Goal: Transaction & Acquisition: Obtain resource

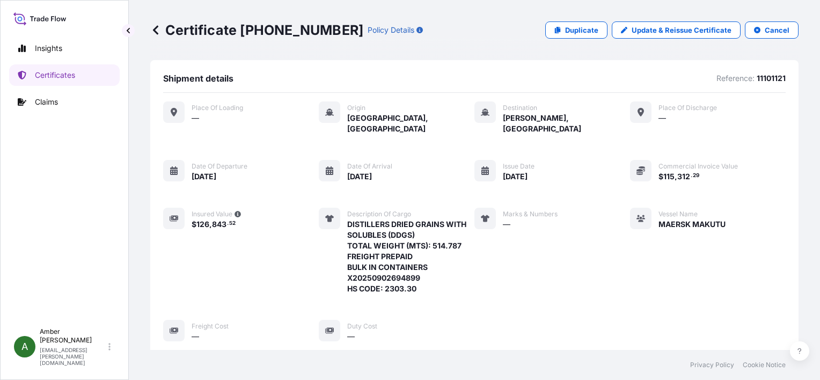
scroll to position [268, 0]
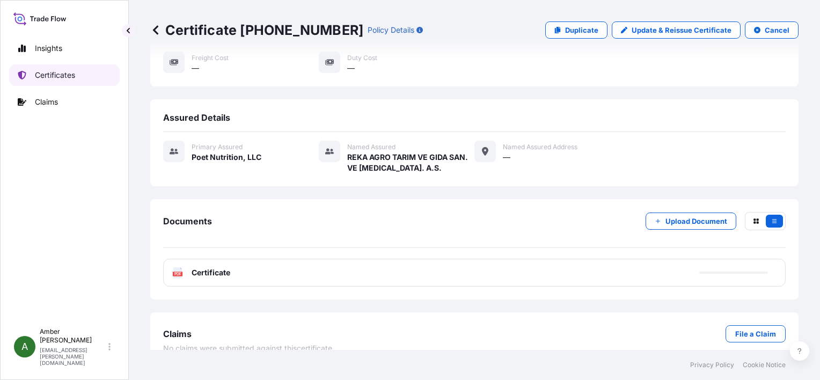
click at [49, 72] on p "Certificates" at bounding box center [55, 75] width 40 height 11
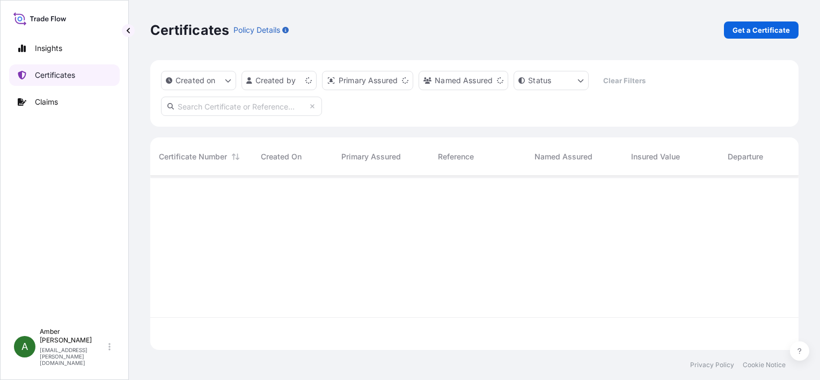
scroll to position [172, 640]
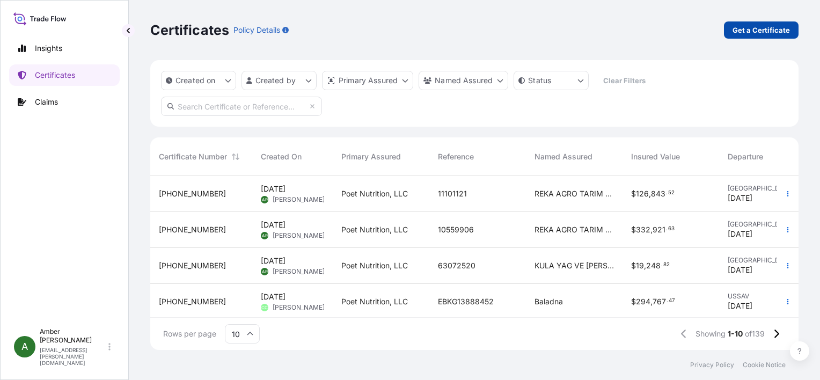
click at [758, 34] on p "Get a Certificate" at bounding box center [761, 30] width 57 height 11
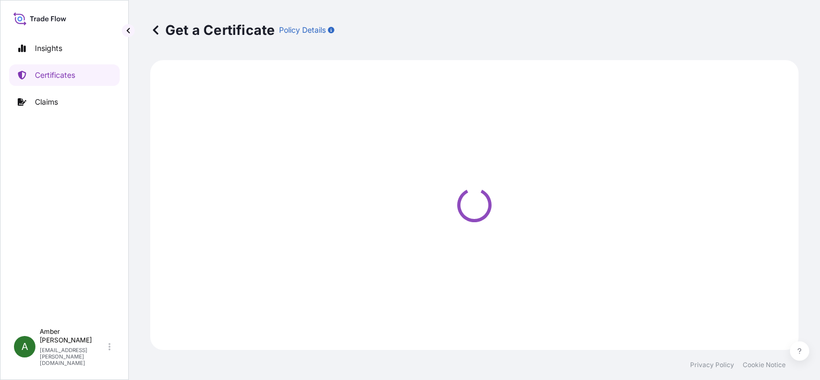
select select "Ocean Vessel"
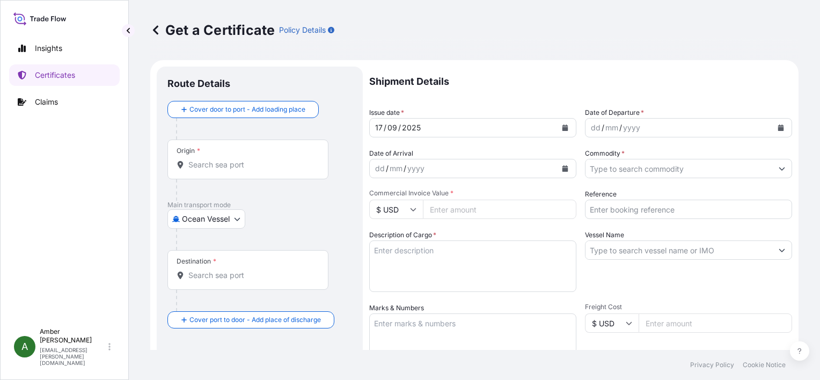
click at [627, 209] on input "Reference" at bounding box center [688, 209] width 207 height 19
paste input "22110117"
type input "22110117"
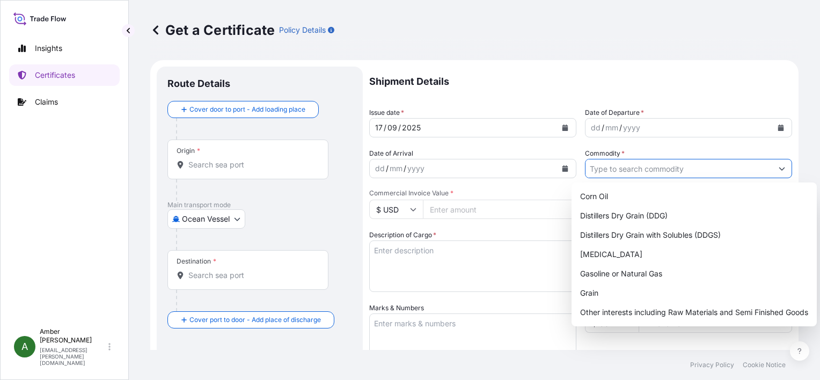
click at [626, 169] on input "Commodity *" at bounding box center [679, 168] width 187 height 19
click at [645, 236] on div "Distillers Dry Grain with Solubles (DDGS)" at bounding box center [694, 234] width 237 height 19
type input "Distillers Dry Grain with Solubles (DDGS)"
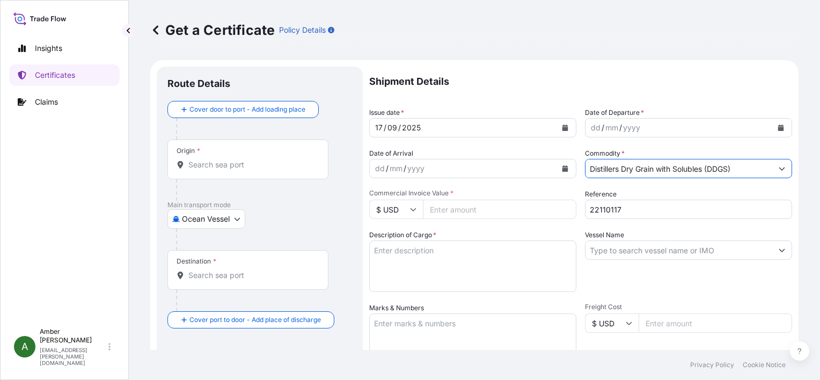
click at [777, 126] on button "Calendar" at bounding box center [780, 127] width 17 height 17
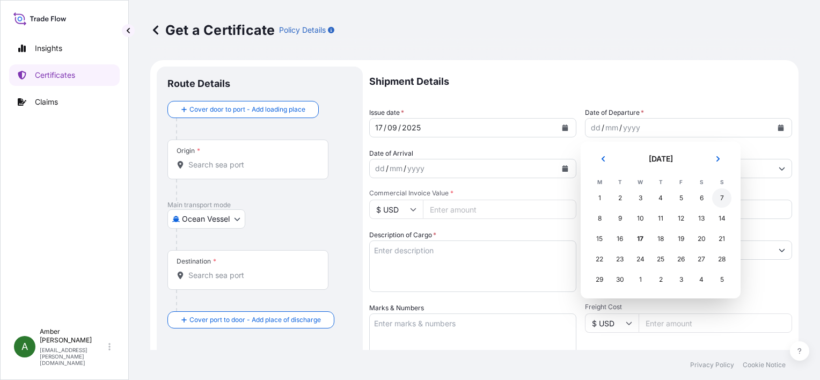
click at [721, 199] on div "7" at bounding box center [721, 197] width 19 height 19
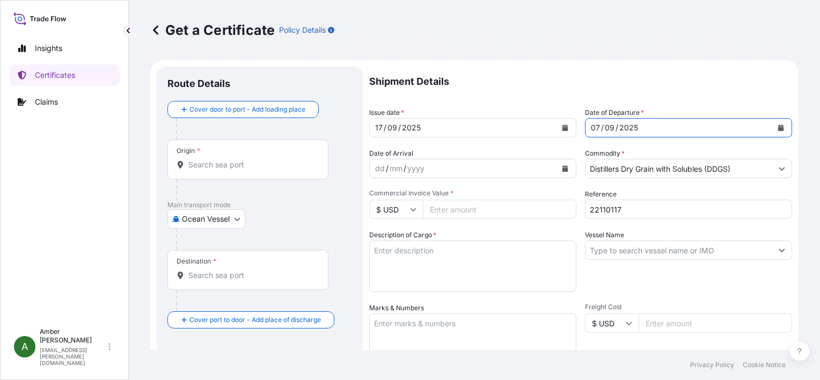
click at [563, 169] on icon "Calendar" at bounding box center [565, 168] width 6 height 6
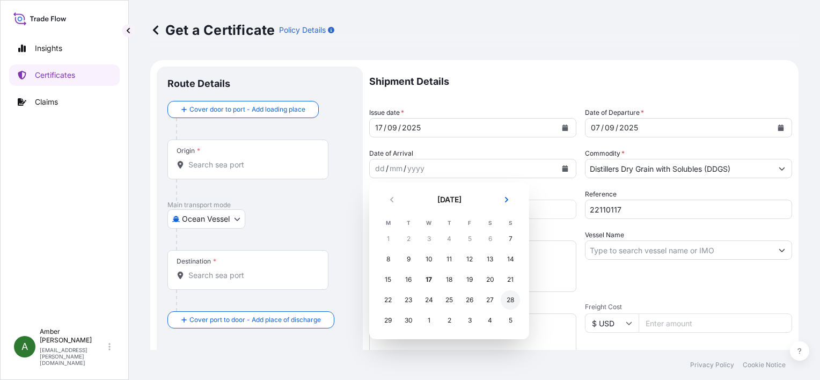
click at [508, 299] on div "28" at bounding box center [510, 299] width 19 height 19
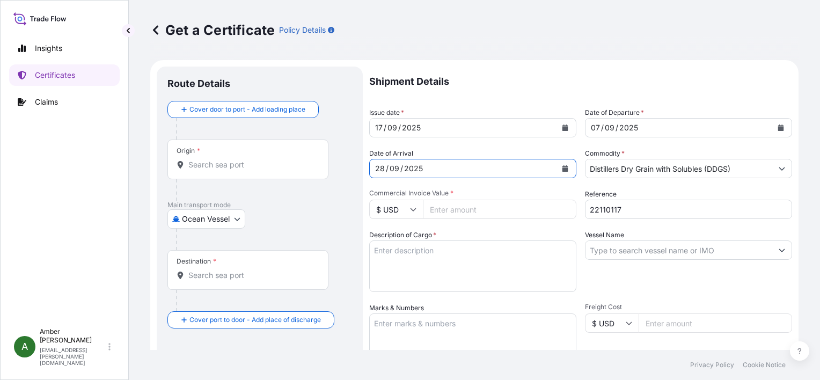
click at [622, 250] on input "Vessel Name" at bounding box center [679, 249] width 187 height 19
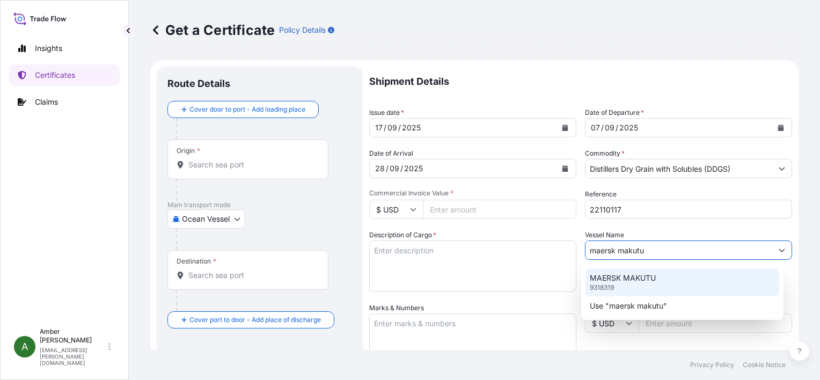
click at [625, 279] on p "MAERSK MAKUTU" at bounding box center [623, 278] width 66 height 11
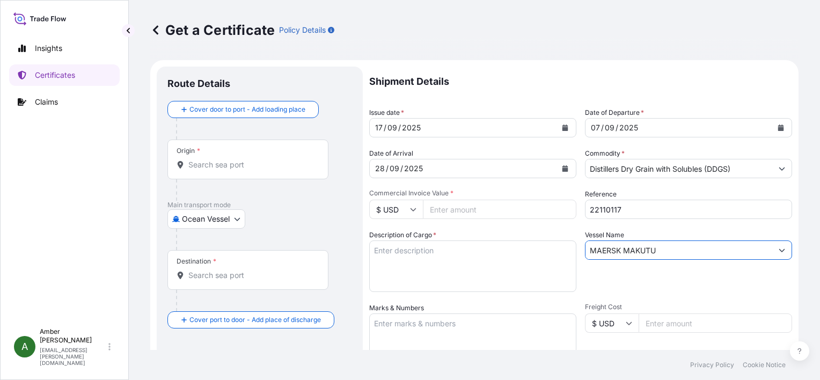
type input "MAERSK MAKUTU"
click at [421, 266] on textarea "Description of Cargo *" at bounding box center [472, 266] width 207 height 52
click at [471, 208] on input "Commercial Invoice Value *" at bounding box center [499, 209] width 153 height 19
paste input "5767.10"
type input "5767.10"
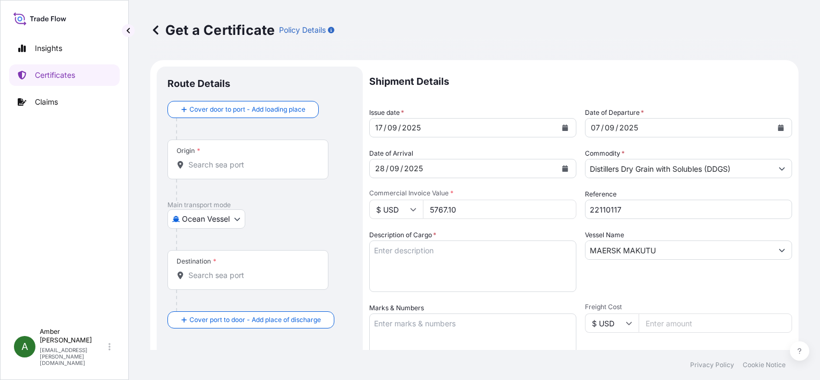
click at [423, 262] on textarea "Description of Cargo *" at bounding box center [472, 266] width 207 height 52
paste textarea "DISTILLERS DRIED GRAINS WITH SOLUBLES (DDGS) TOTAL WEIGHT (MTS): 25.746 FREIGHT…"
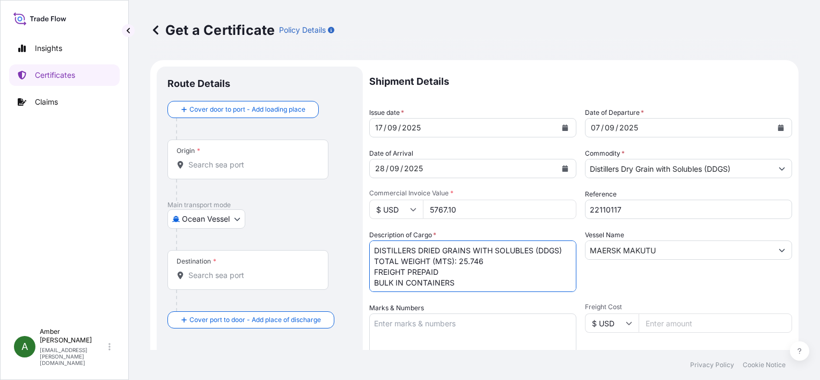
scroll to position [17, 0]
click at [432, 284] on textarea "DISTILLERS DRIED GRAINS WITH SOLUBLES (DDGS) TOTAL WEIGHT (MTS): 25.746 FREIGHT…" at bounding box center [472, 266] width 207 height 52
paste textarea "X20250904882987"
type textarea "DISTILLERS DRIED GRAINS WITH SOLUBLES (DDGS) TOTAL WEIGHT (MTS): 25.746 FREIGHT…"
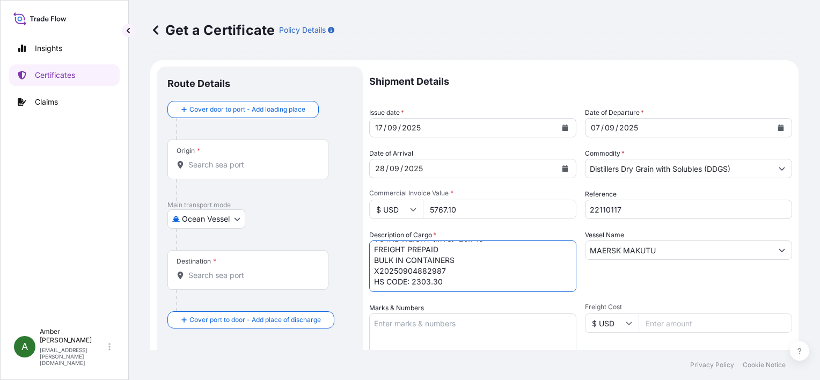
click at [663, 280] on div "Vessel Name [PERSON_NAME]" at bounding box center [688, 261] width 207 height 62
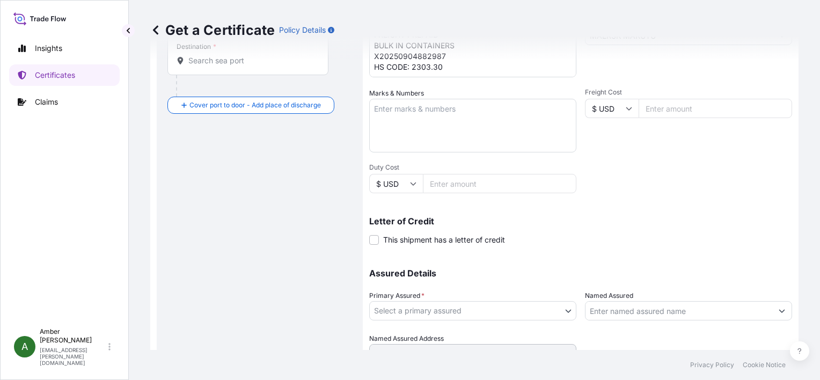
scroll to position [264, 0]
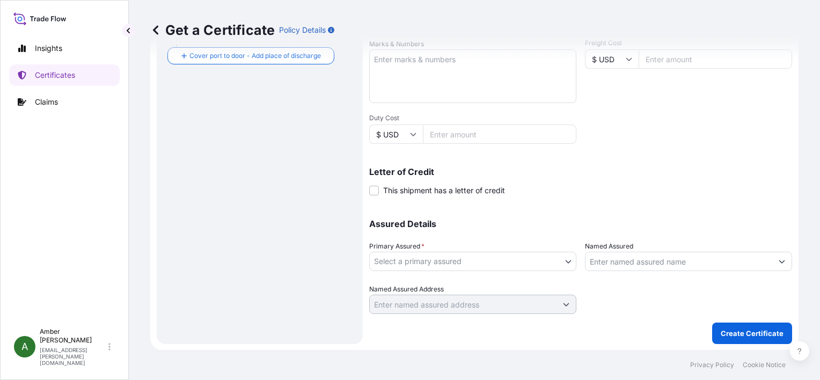
click at [477, 262] on body "Insights Certificates Claims A [PERSON_NAME] [PERSON_NAME][EMAIL_ADDRESS][PERSO…" at bounding box center [410, 190] width 820 height 380
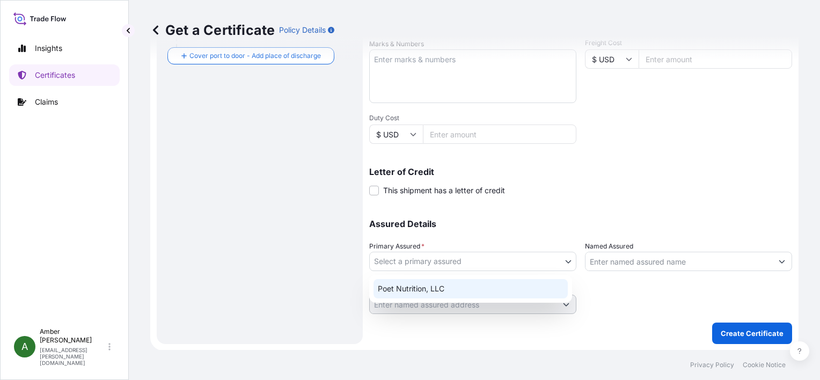
click at [434, 289] on div "Poet Nutrition, LLC" at bounding box center [471, 288] width 194 height 19
select select "31546"
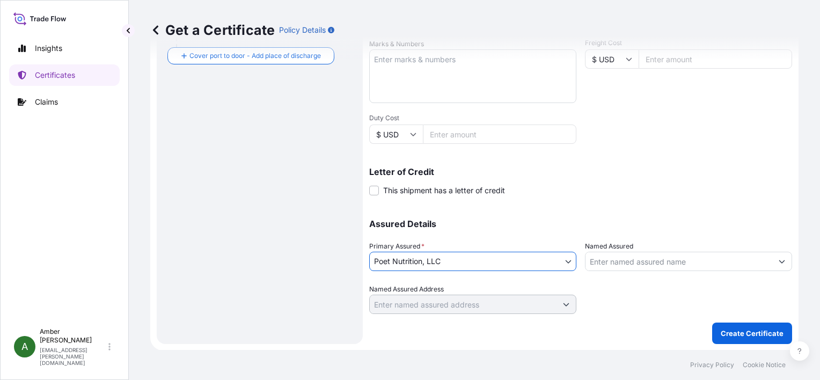
click at [646, 264] on input "Named Assured" at bounding box center [679, 261] width 187 height 19
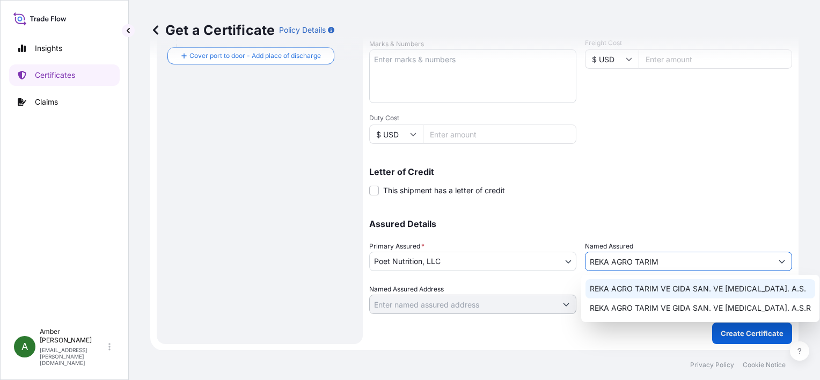
click at [649, 290] on span "REKA AGRO TARIM VE GIDA SAN. VE [MEDICAL_DATA]. A.S." at bounding box center [698, 288] width 216 height 11
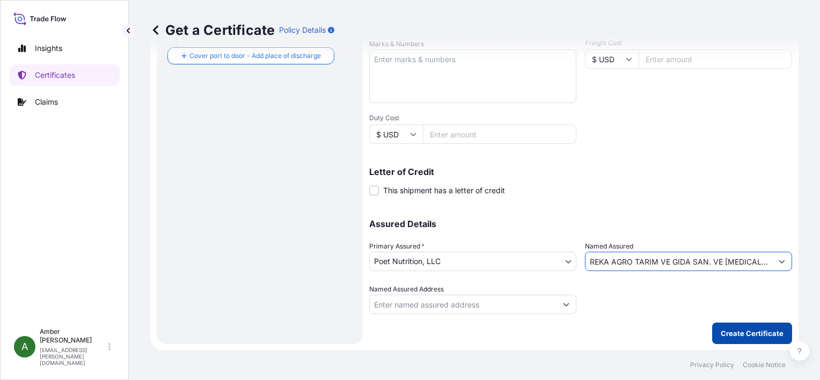
type input "REKA AGRO TARIM VE GIDA SAN. VE [MEDICAL_DATA]. A.S."
click at [744, 332] on p "Create Certificate" at bounding box center [752, 333] width 63 height 11
click at [741, 330] on p "Create Certificate" at bounding box center [752, 333] width 63 height 11
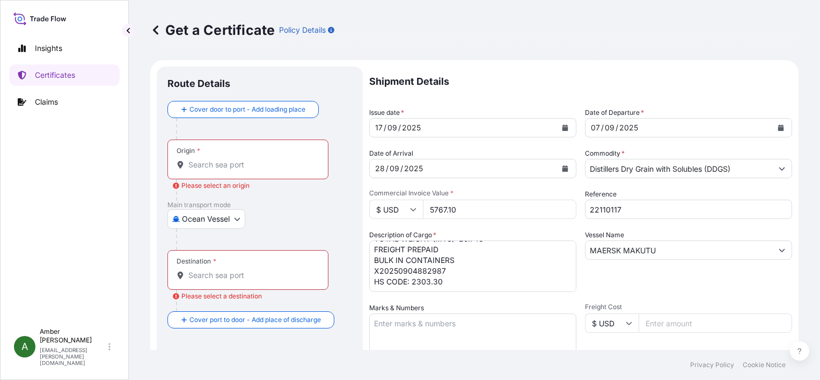
click at [209, 169] on input "Origin * Please select an origin" at bounding box center [251, 164] width 127 height 11
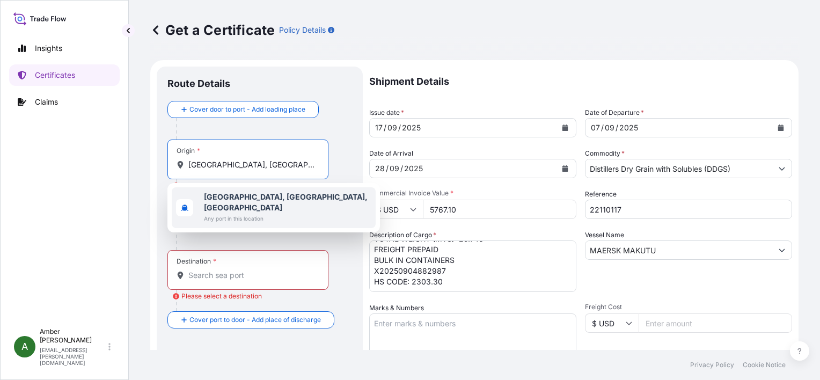
click at [225, 195] on b "[GEOGRAPHIC_DATA], [GEOGRAPHIC_DATA], [GEOGRAPHIC_DATA]" at bounding box center [286, 202] width 164 height 20
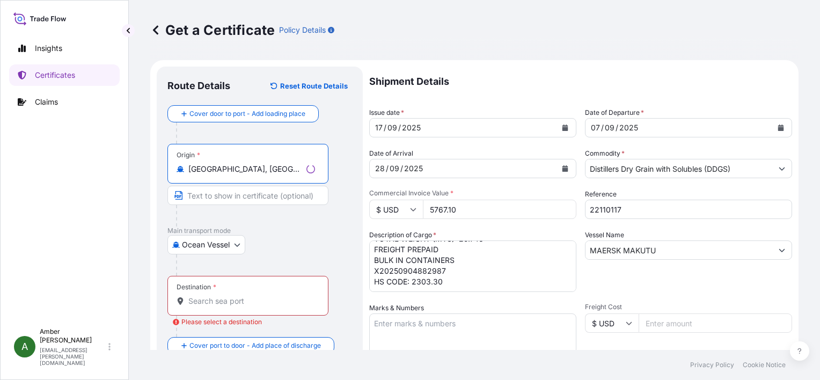
type input "[GEOGRAPHIC_DATA], [GEOGRAPHIC_DATA], [GEOGRAPHIC_DATA]"
click at [220, 296] on input "Destination * Please select a destination" at bounding box center [251, 301] width 127 height 11
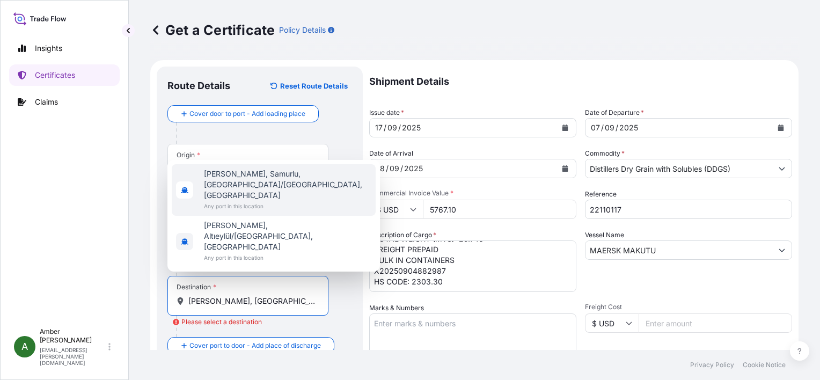
click at [226, 201] on span "[PERSON_NAME], Samurlu, [GEOGRAPHIC_DATA]/[GEOGRAPHIC_DATA], [GEOGRAPHIC_DATA]" at bounding box center [287, 185] width 167 height 32
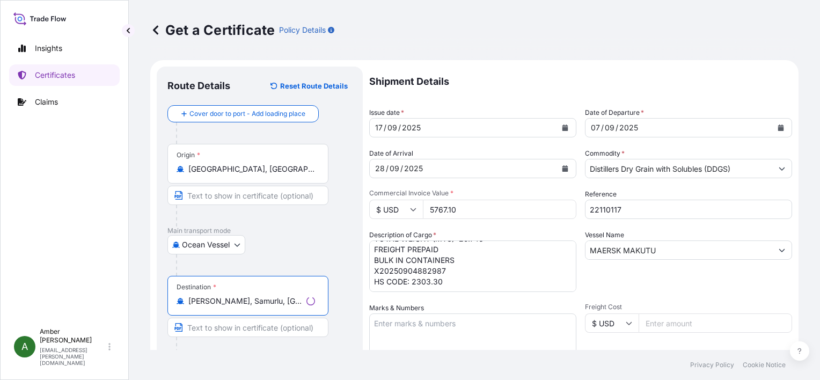
type input "[PERSON_NAME], Samurlu, [GEOGRAPHIC_DATA]/[GEOGRAPHIC_DATA], [GEOGRAPHIC_DATA]"
click at [326, 238] on div "Ocean Vessel Air Road Ocean Vessel Ocean Vessel - On Deck Rail" at bounding box center [259, 244] width 185 height 19
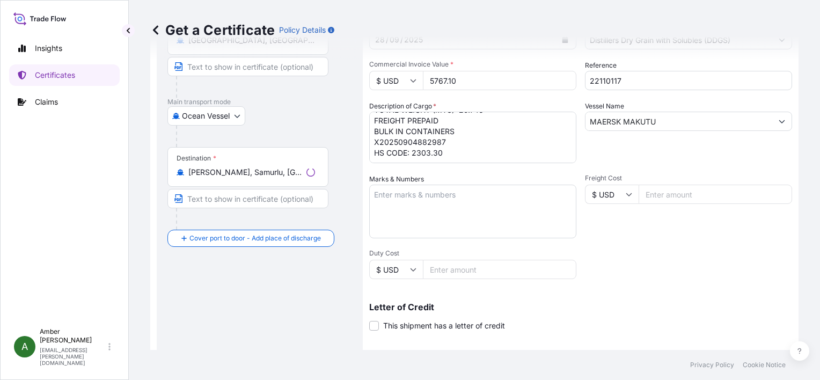
scroll to position [264, 0]
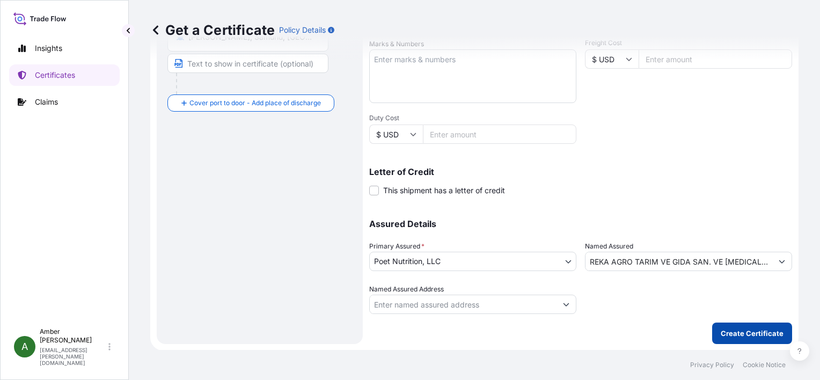
click at [730, 328] on p "Create Certificate" at bounding box center [752, 333] width 63 height 11
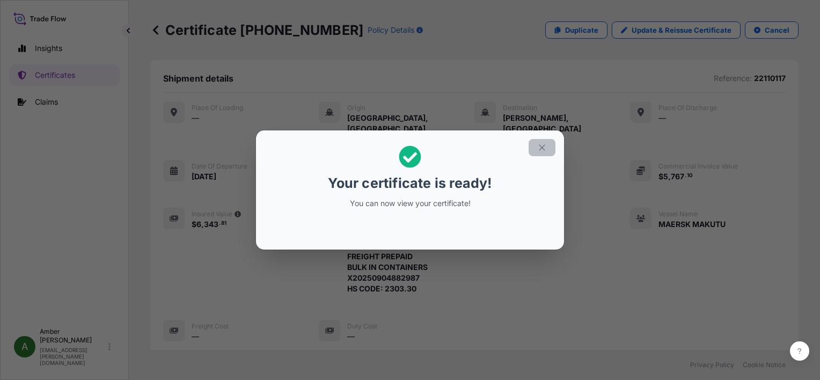
click at [544, 147] on icon "button" at bounding box center [542, 148] width 10 height 10
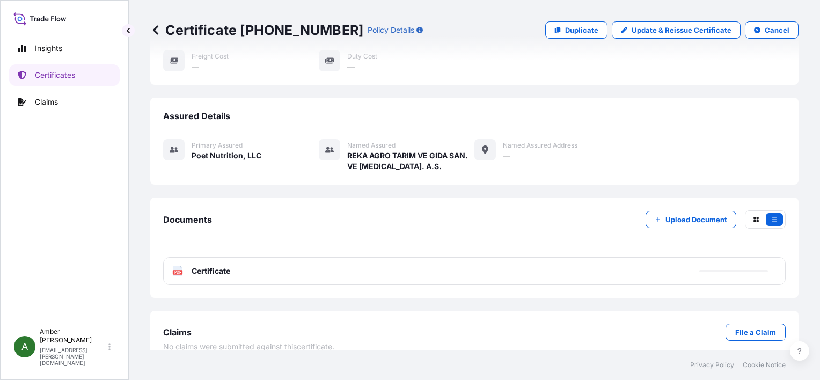
scroll to position [270, 0]
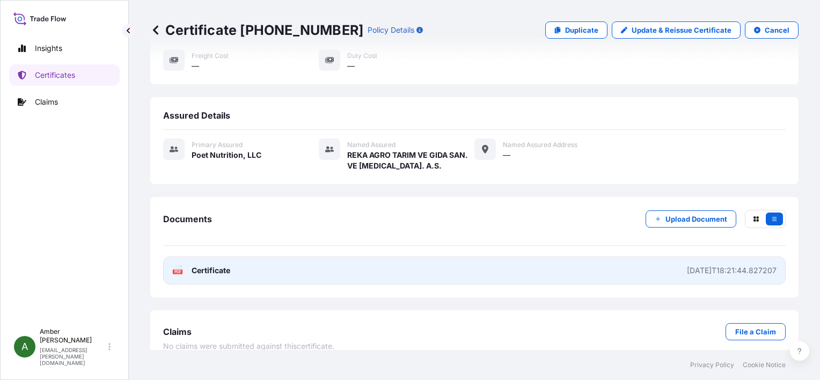
click at [194, 265] on span "Certificate" at bounding box center [211, 270] width 39 height 11
